Goal: Information Seeking & Learning: Learn about a topic

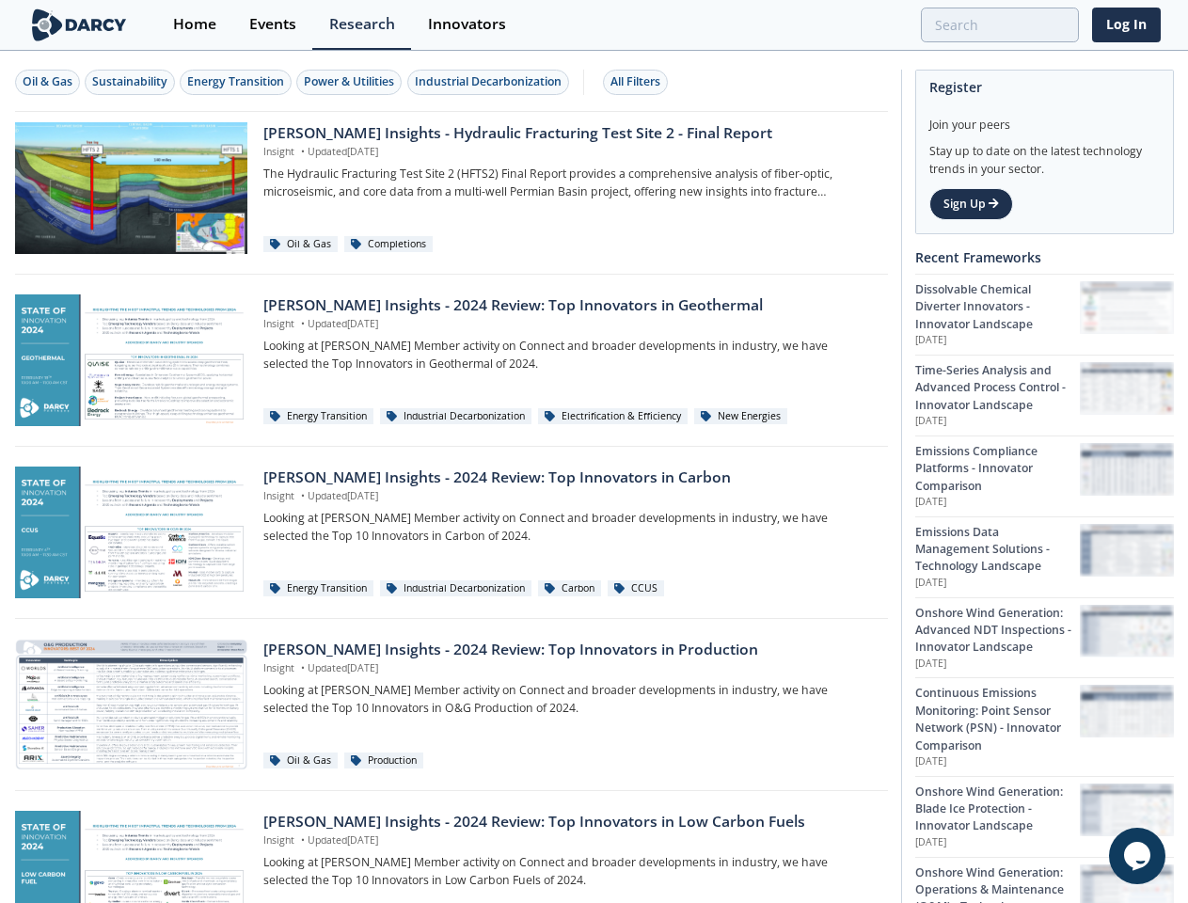
click at [48, 82] on div "Oil & Gas" at bounding box center [48, 81] width 50 height 17
click at [131, 82] on div "Sustainability" at bounding box center [129, 81] width 75 height 17
click at [237, 82] on div "Energy Transition" at bounding box center [235, 81] width 97 height 17
click at [352, 82] on div "Power & Utilities" at bounding box center [349, 81] width 90 height 17
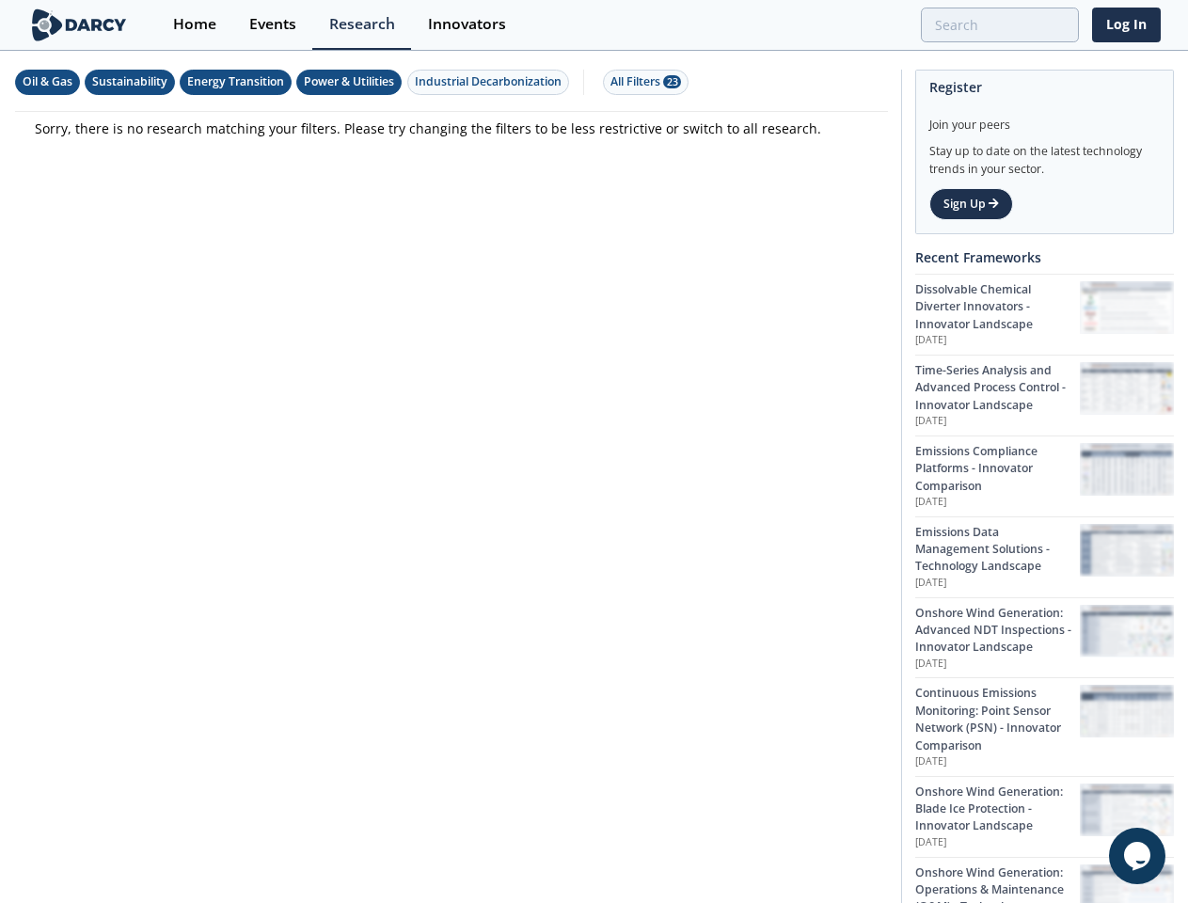
click at [491, 82] on div "Industrial Decarbonization" at bounding box center [488, 81] width 147 height 17
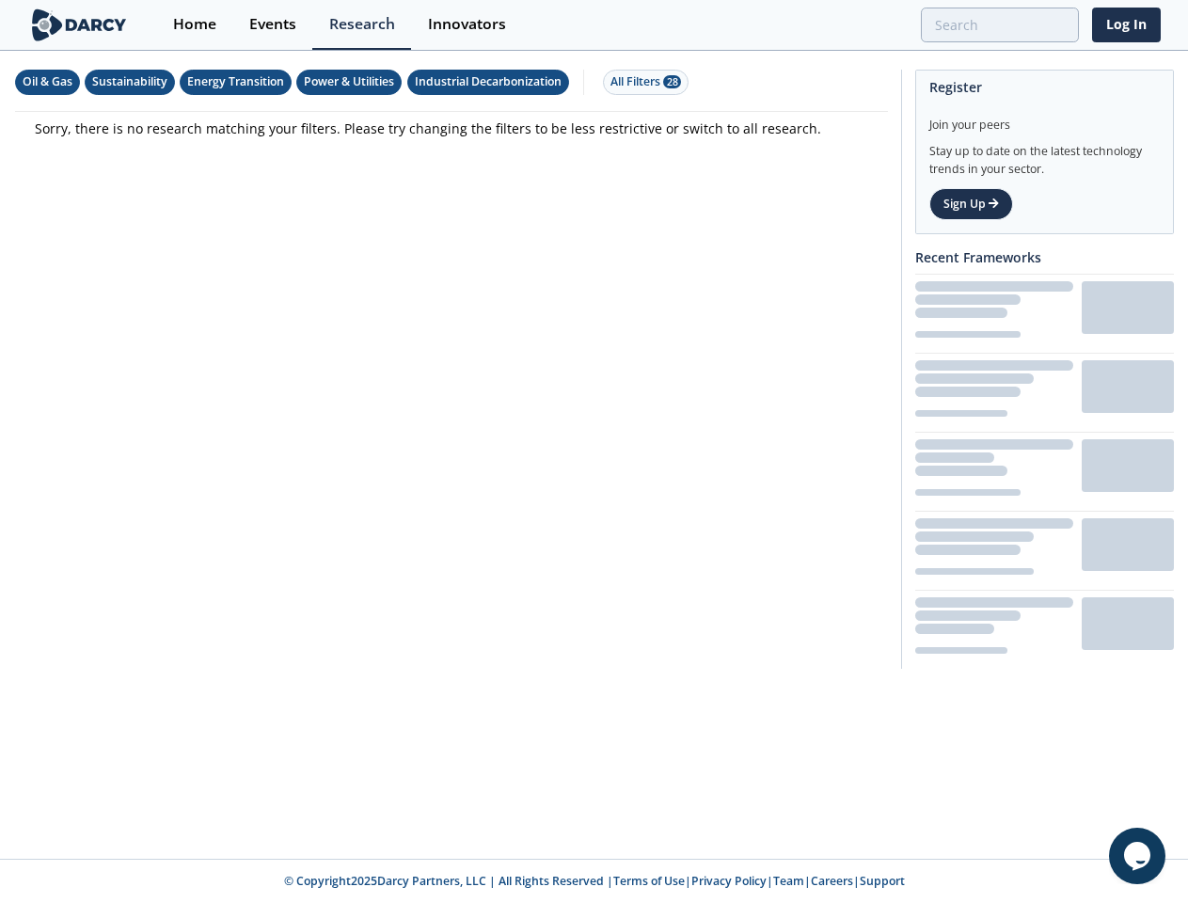
click at [641, 82] on div "All Filters 28" at bounding box center [646, 81] width 71 height 17
